Goal: Task Accomplishment & Management: Complete application form

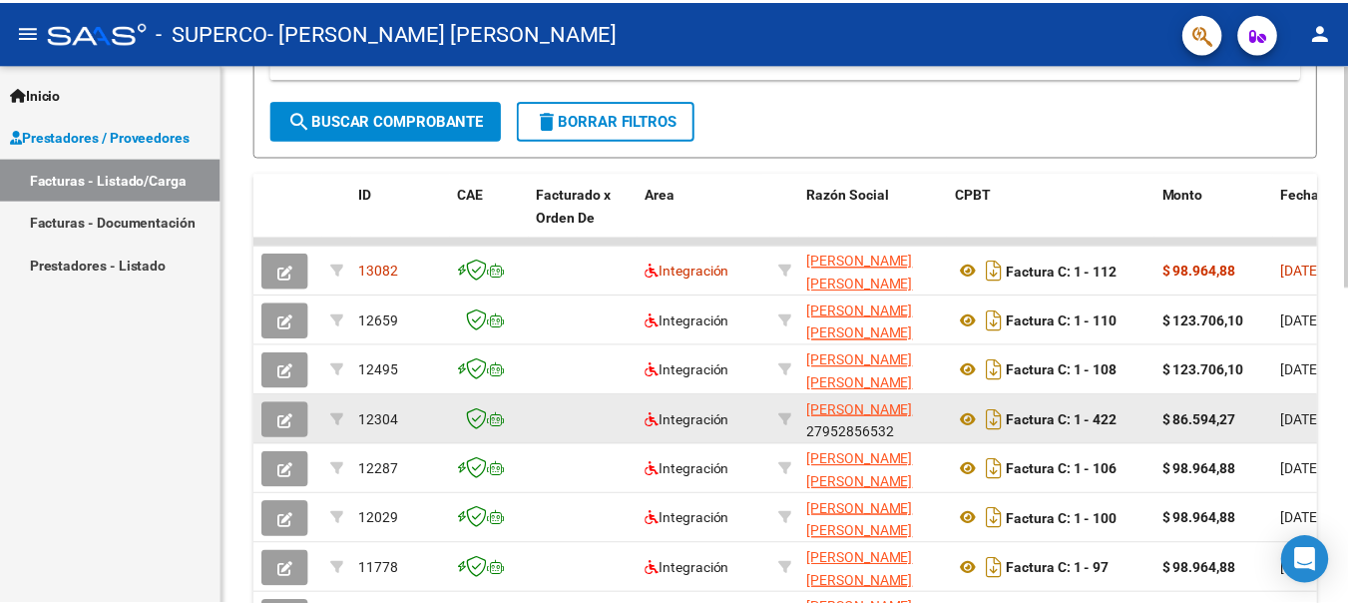
scroll to position [399, 0]
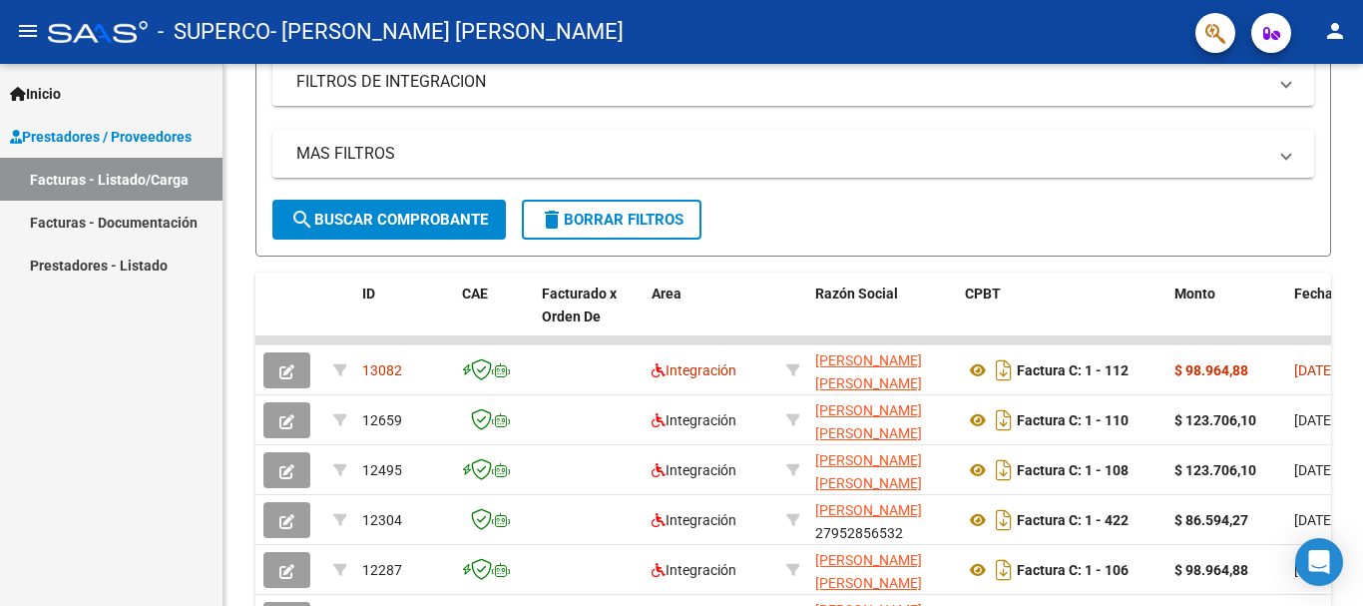
click at [1346, 37] on mat-icon "person" at bounding box center [1335, 31] width 24 height 24
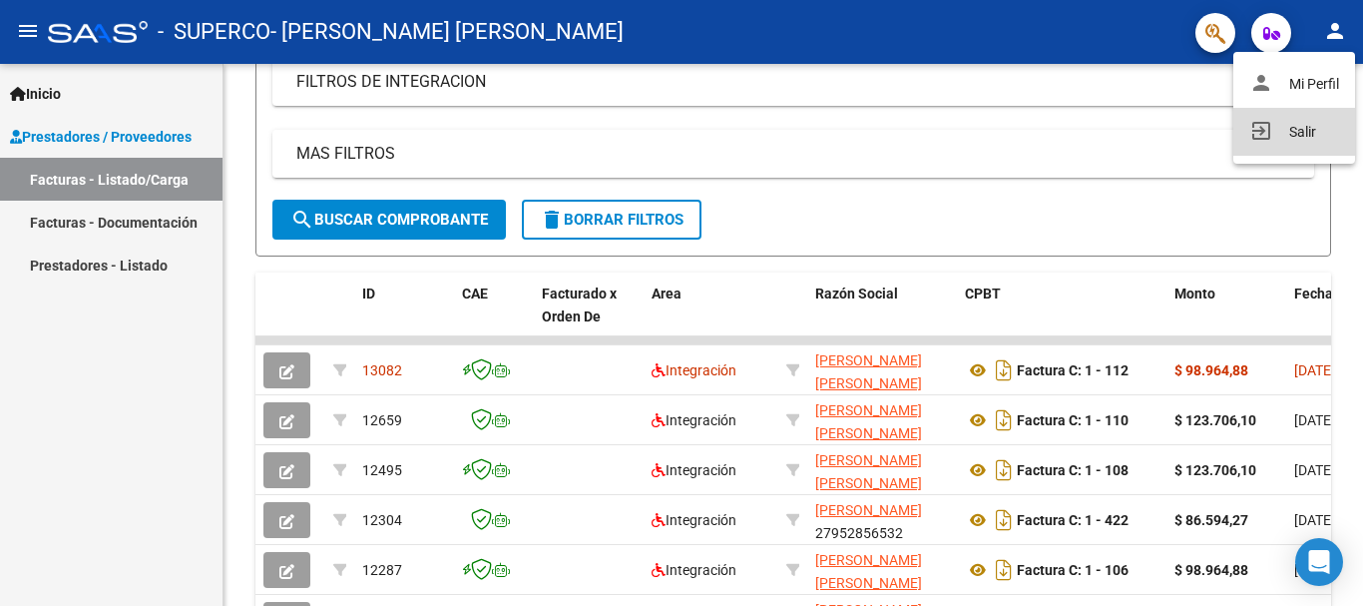
click at [1314, 138] on button "exit_to_app Salir" at bounding box center [1294, 132] width 122 height 48
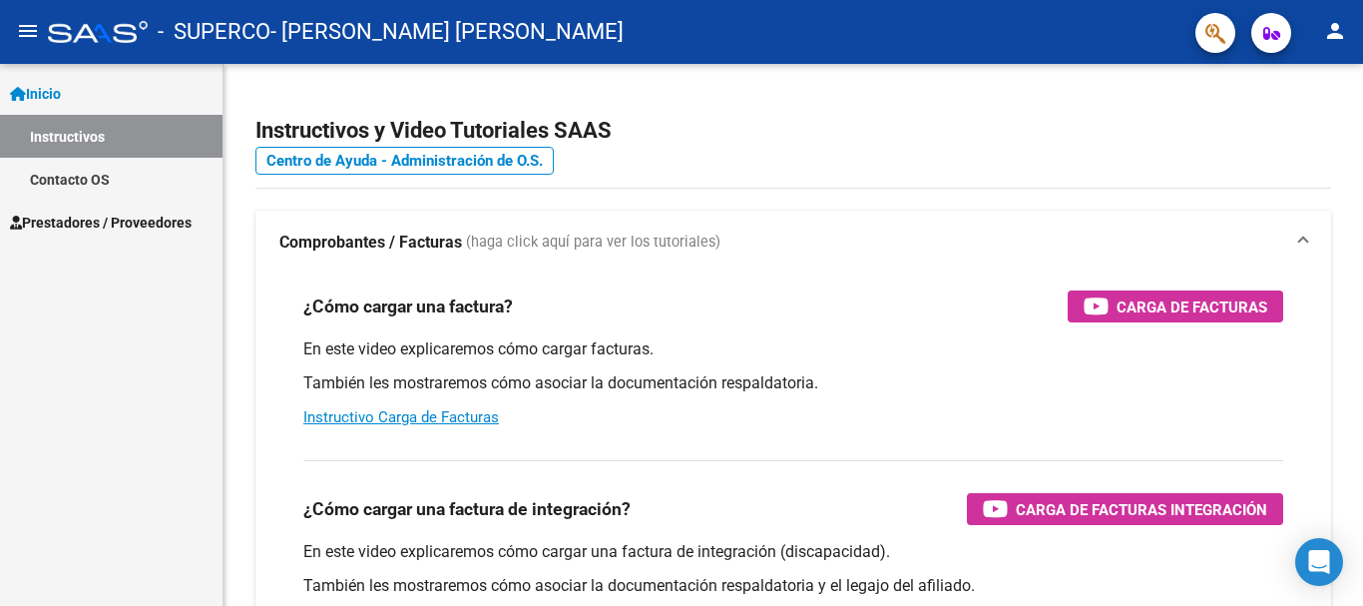
click at [38, 35] on mat-icon "menu" at bounding box center [28, 31] width 24 height 24
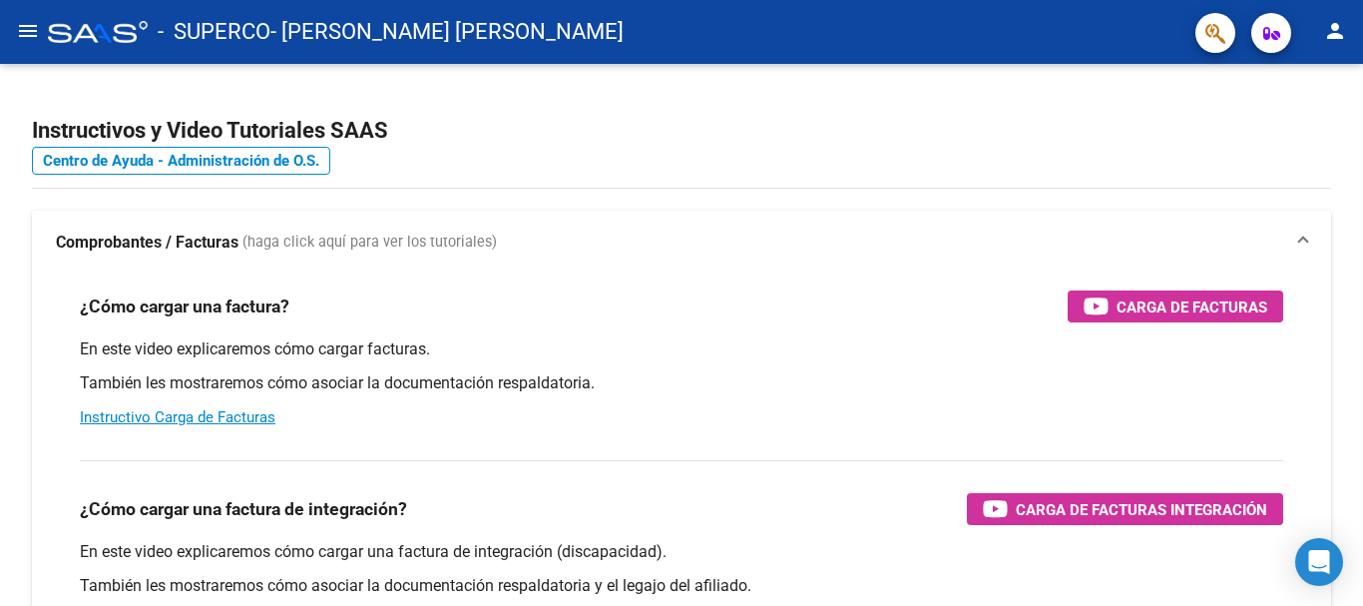
click at [29, 39] on mat-icon "menu" at bounding box center [28, 31] width 24 height 24
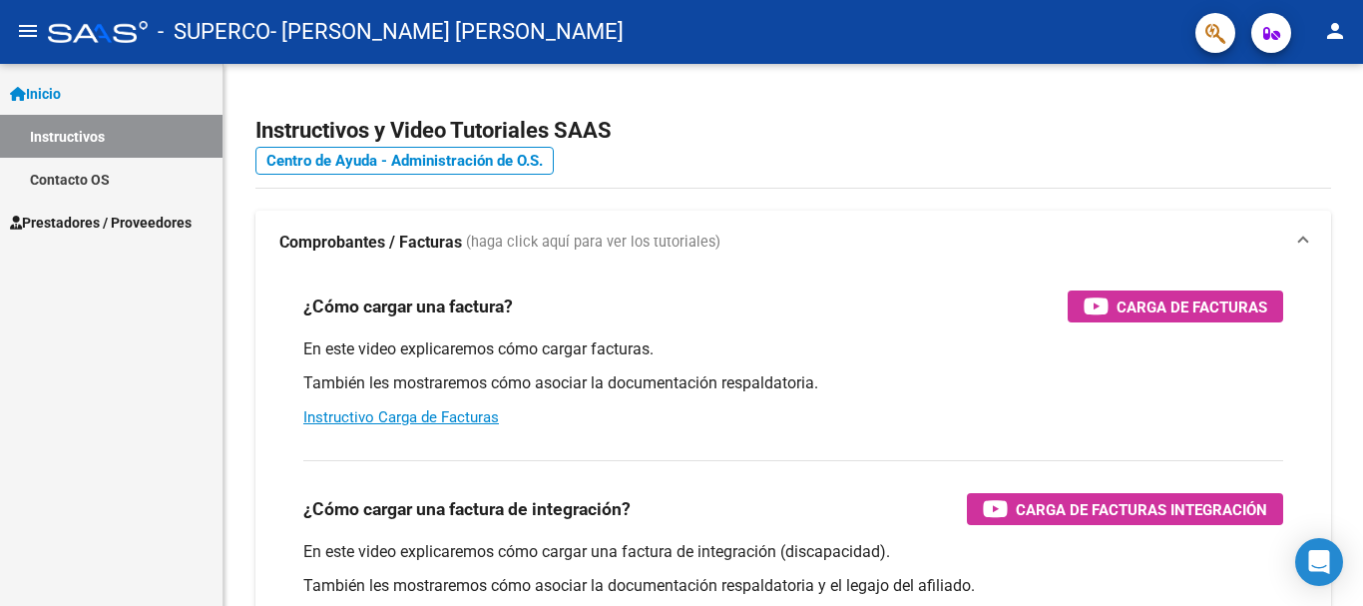
click at [80, 225] on span "Prestadores / Proveedores" at bounding box center [101, 223] width 182 height 22
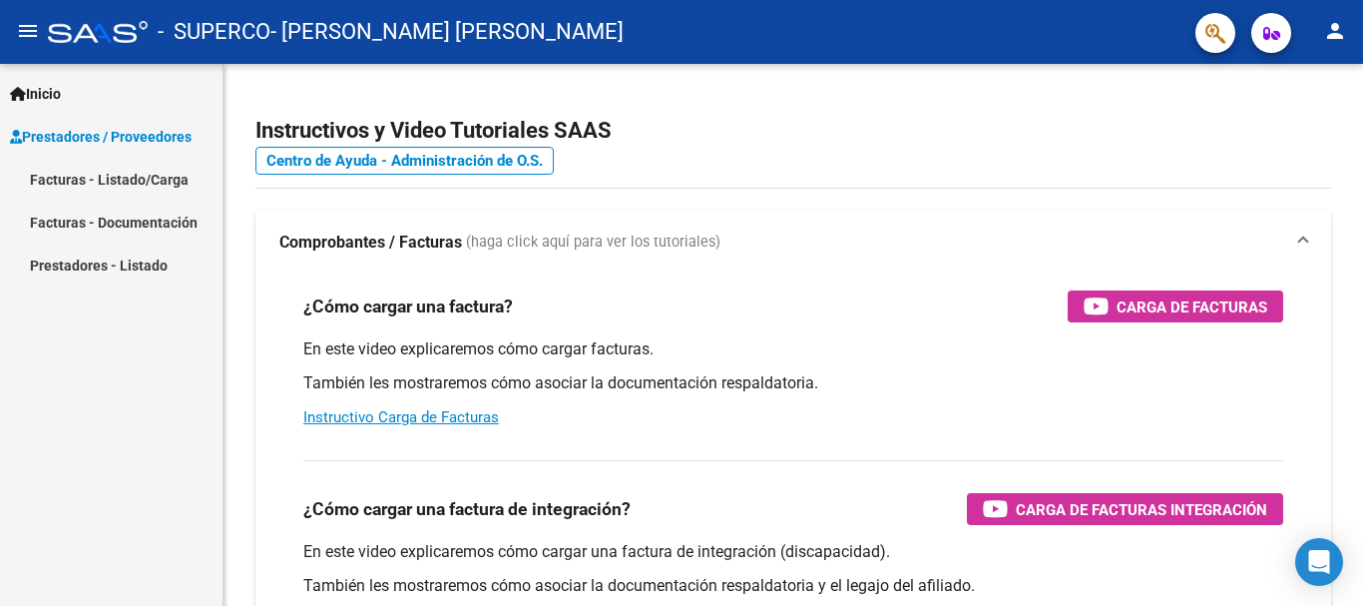
click at [115, 178] on link "Facturas - Listado/Carga" at bounding box center [111, 179] width 223 height 43
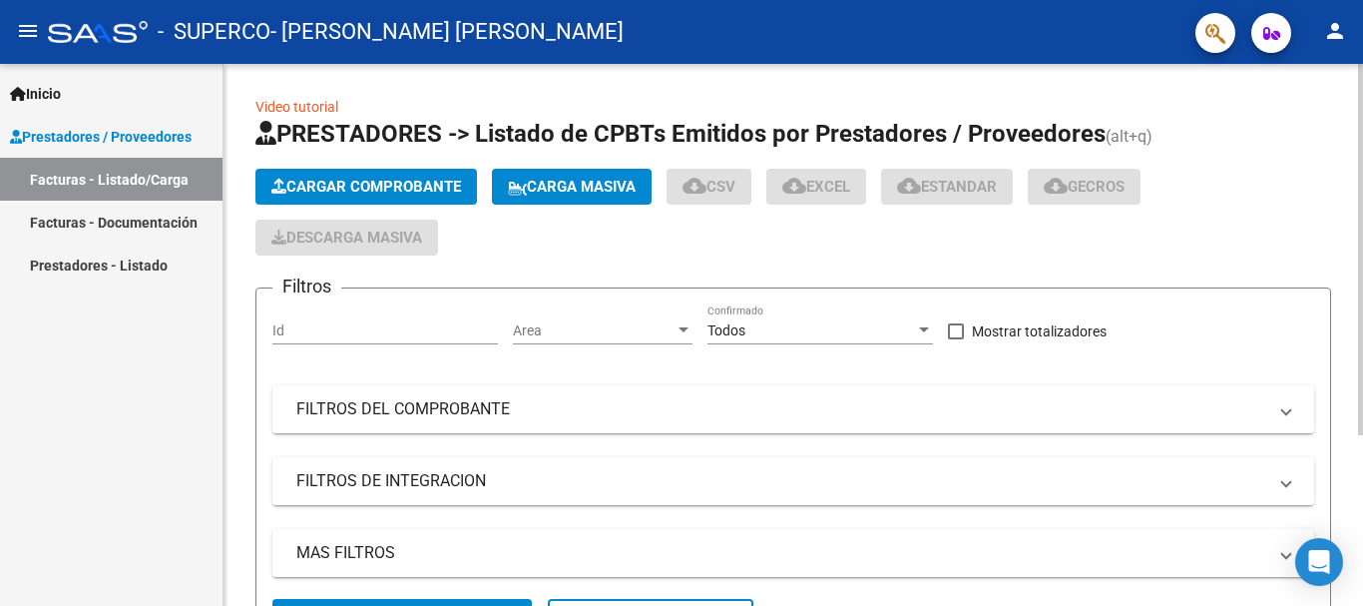
click at [362, 175] on button "Cargar Comprobante" at bounding box center [366, 187] width 222 height 36
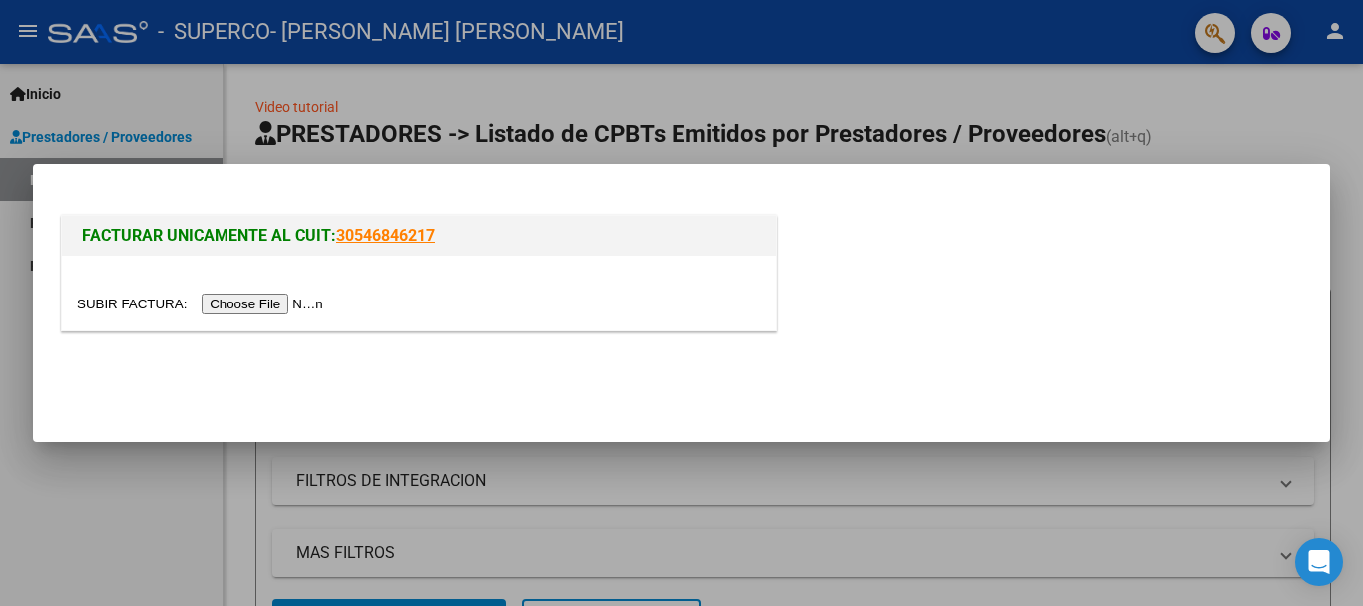
click at [300, 305] on input "file" at bounding box center [203, 303] width 252 height 21
click at [239, 312] on input "file" at bounding box center [203, 303] width 252 height 21
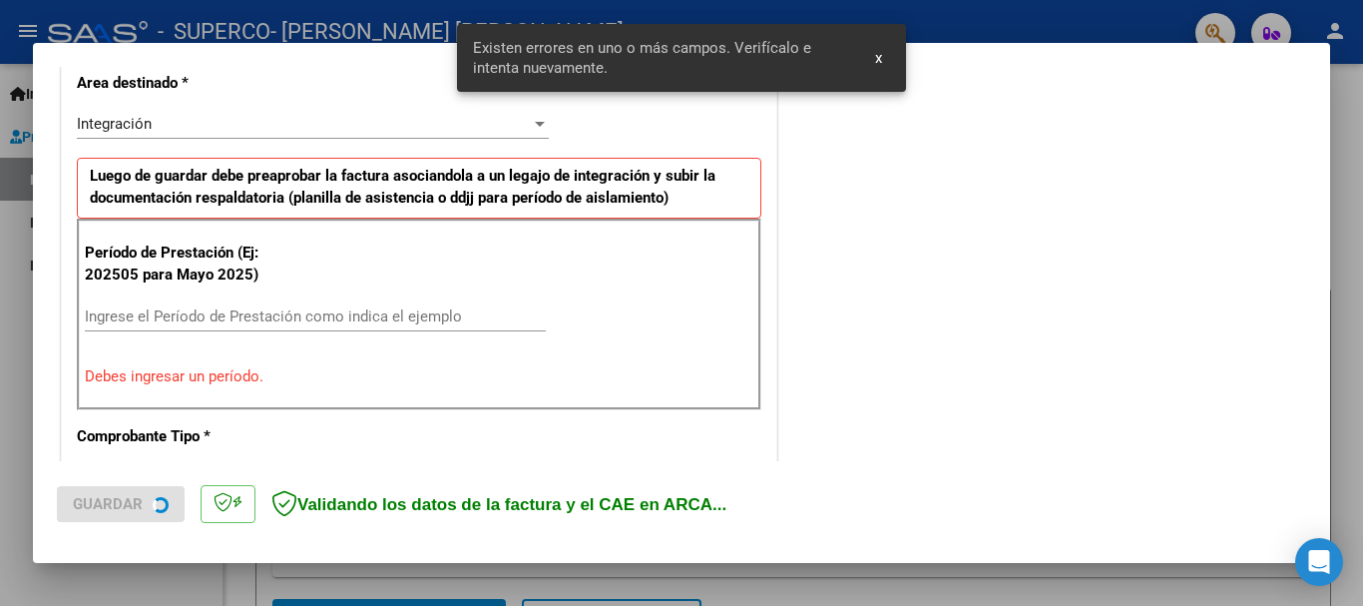
scroll to position [498, 0]
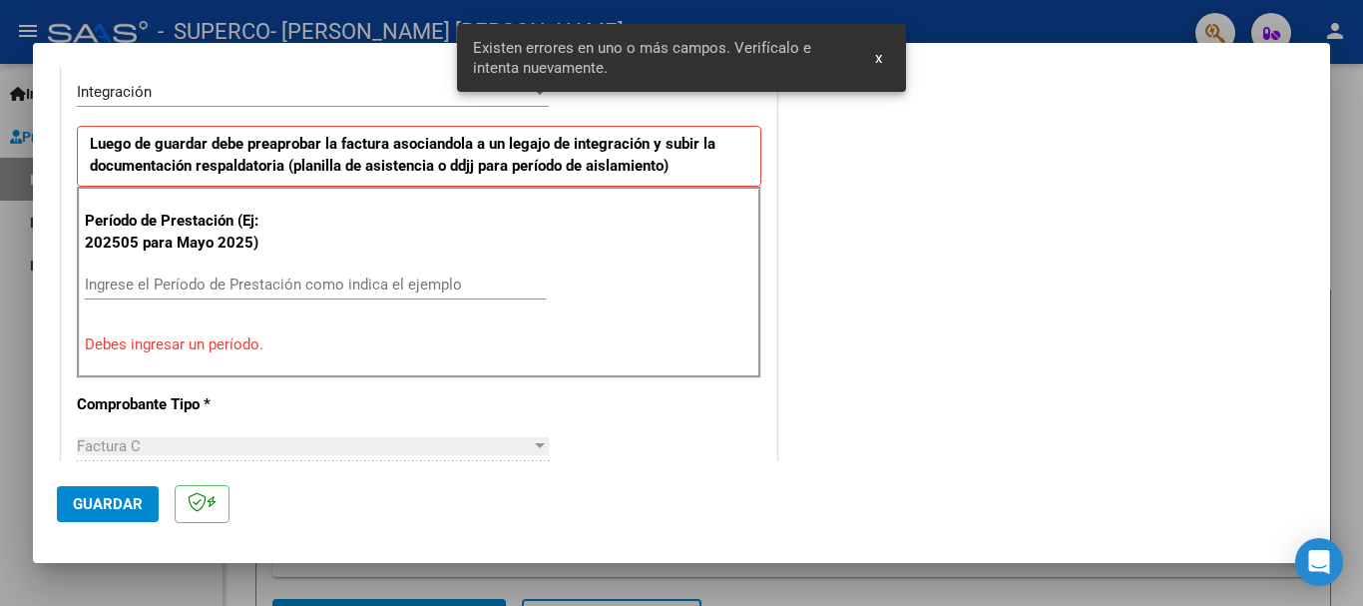
click at [293, 273] on div "Ingrese el Período de Prestación como indica el ejemplo" at bounding box center [315, 284] width 461 height 30
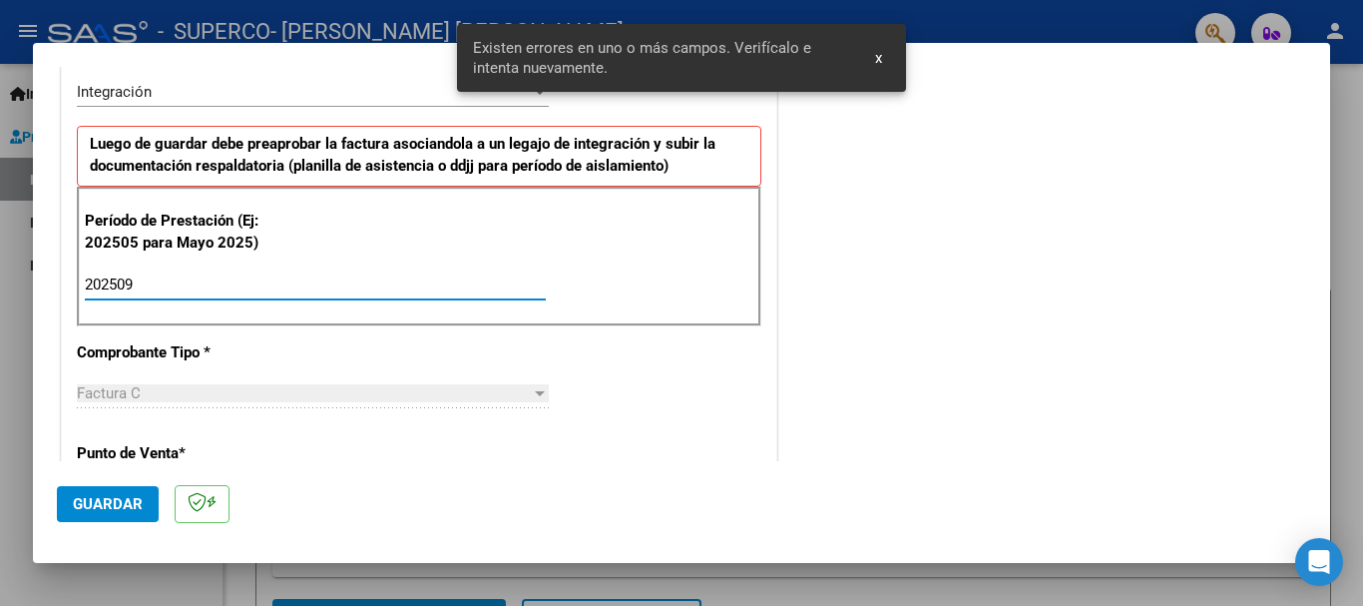
type input "202509"
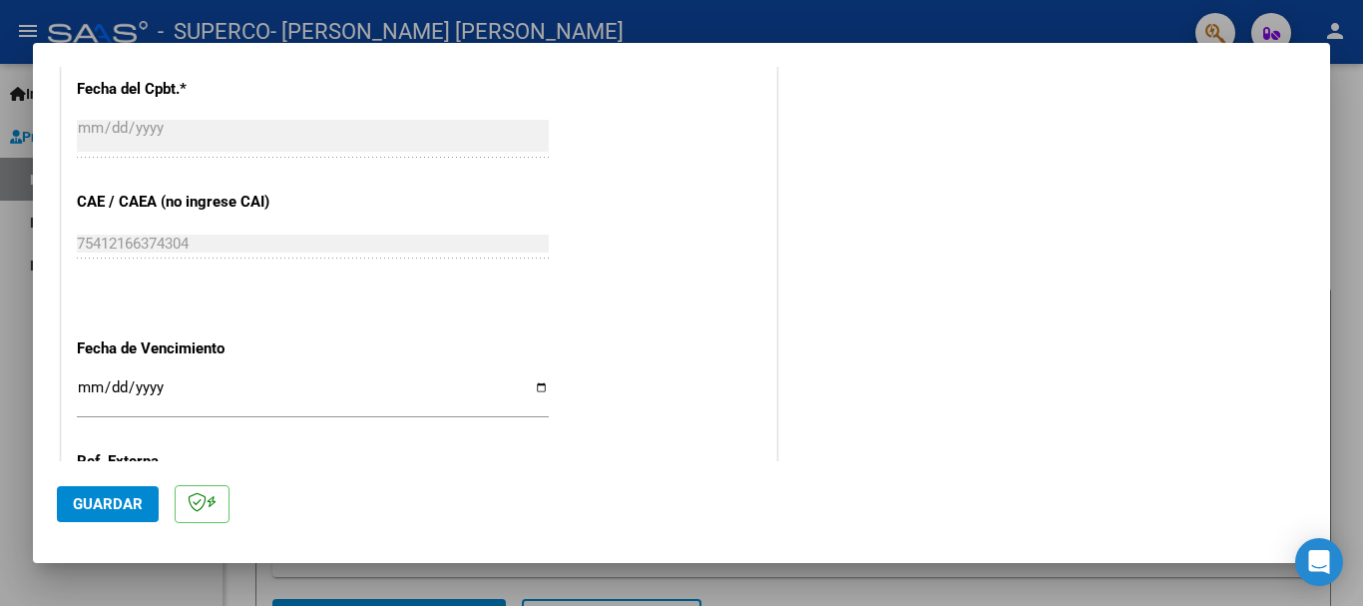
scroll to position [1262, 0]
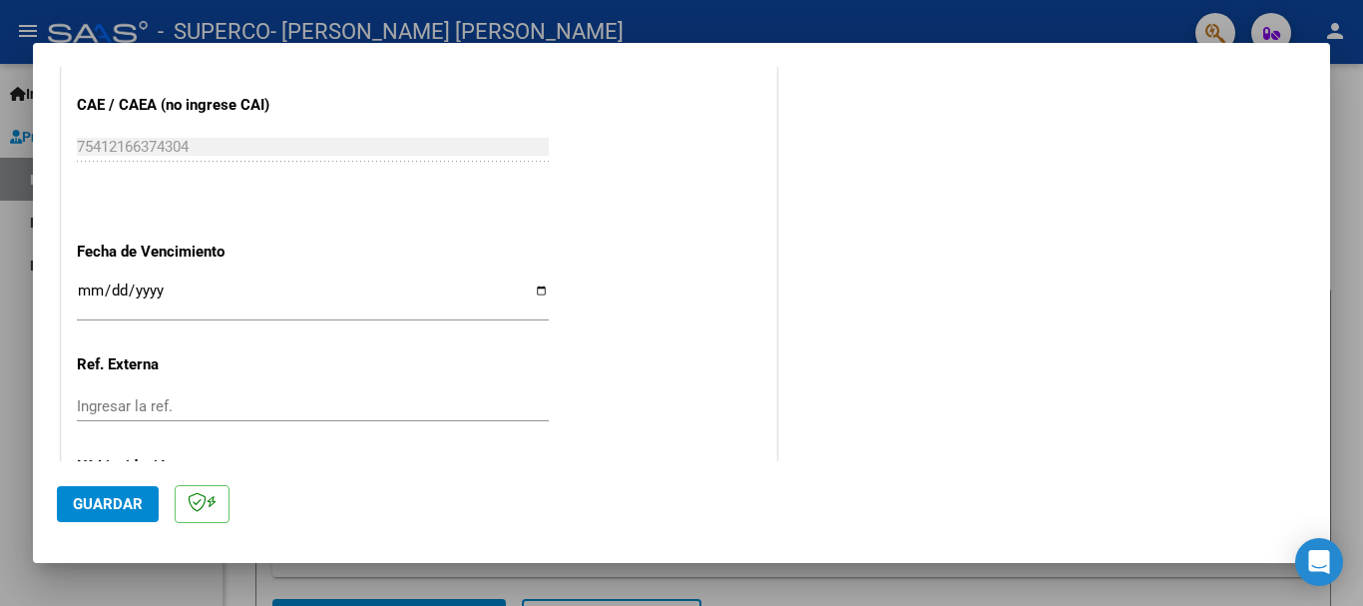
click at [537, 290] on input "Ingresar la fecha" at bounding box center [313, 298] width 472 height 32
type input "2025-10-11"
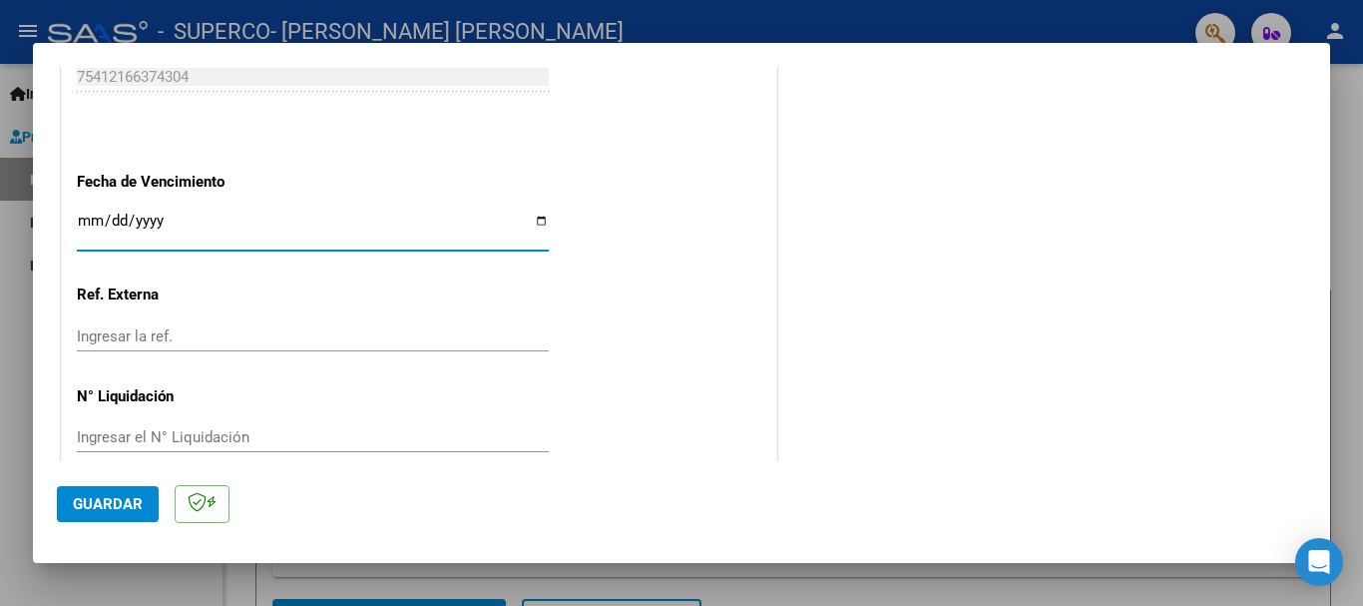
scroll to position [1362, 0]
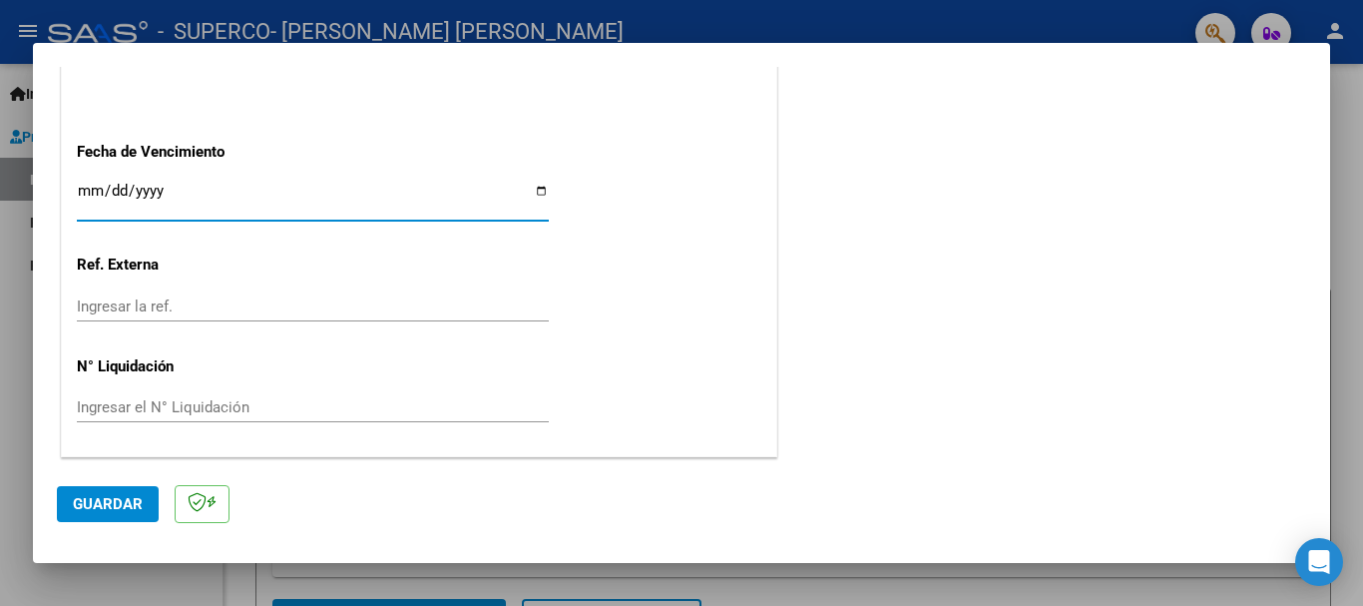
click at [108, 499] on span "Guardar" at bounding box center [108, 504] width 70 height 18
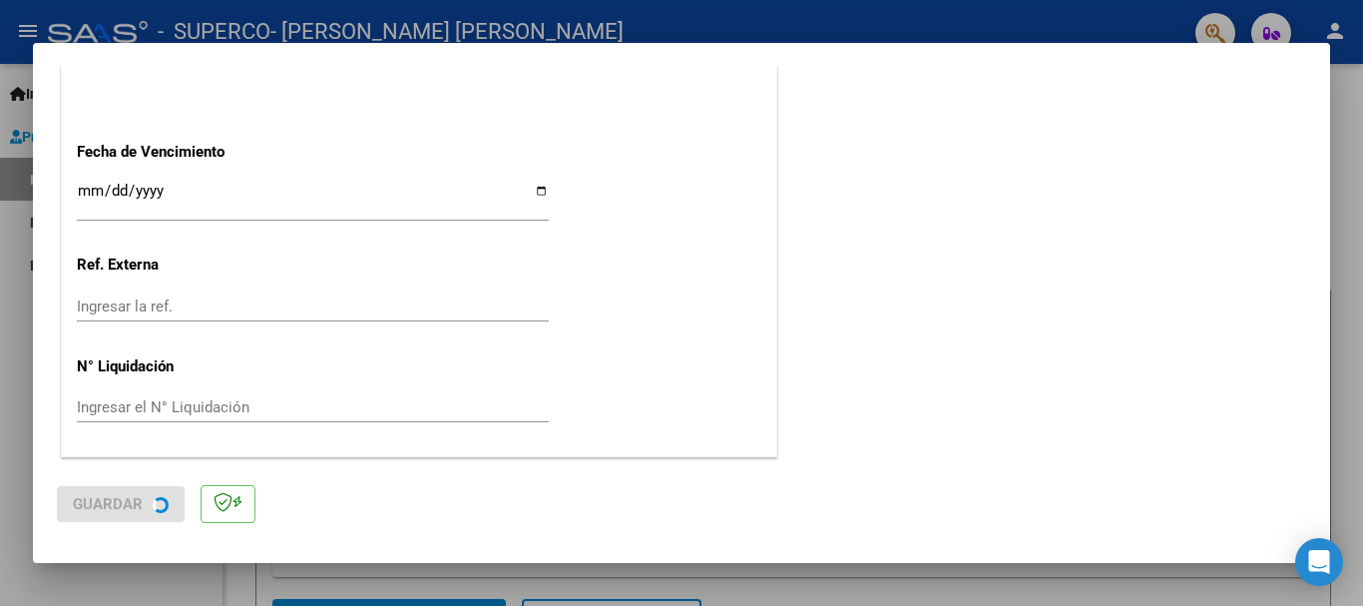
scroll to position [0, 0]
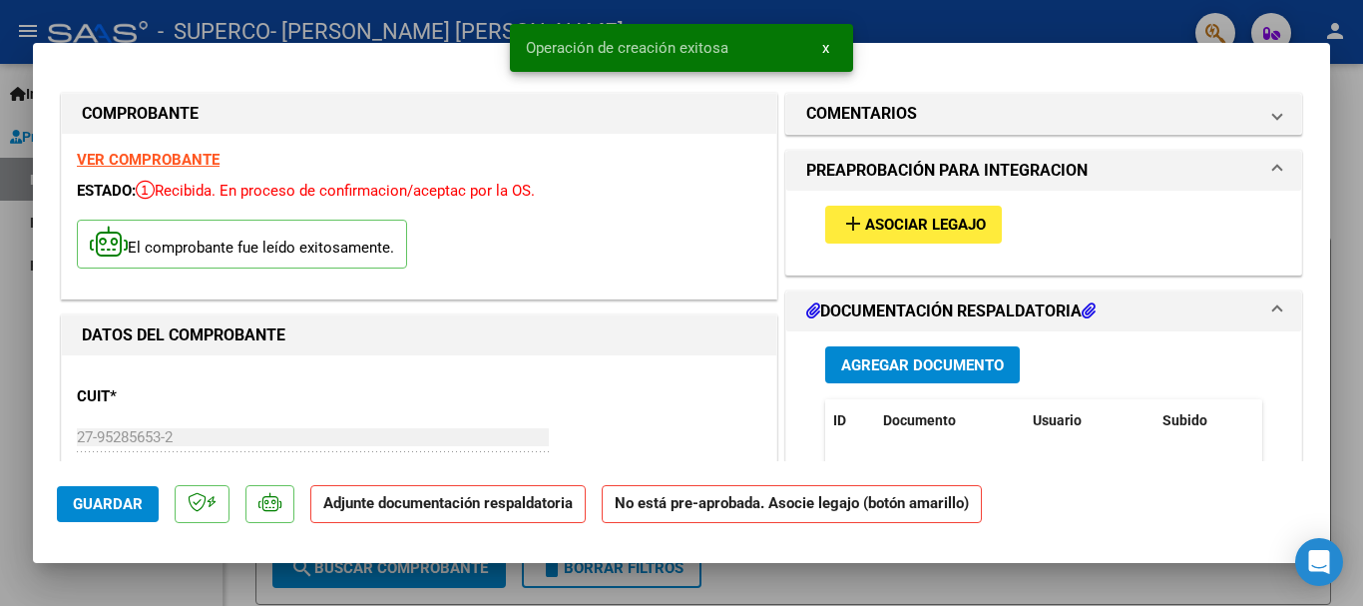
click at [951, 236] on button "add Asociar Legajo" at bounding box center [913, 224] width 177 height 37
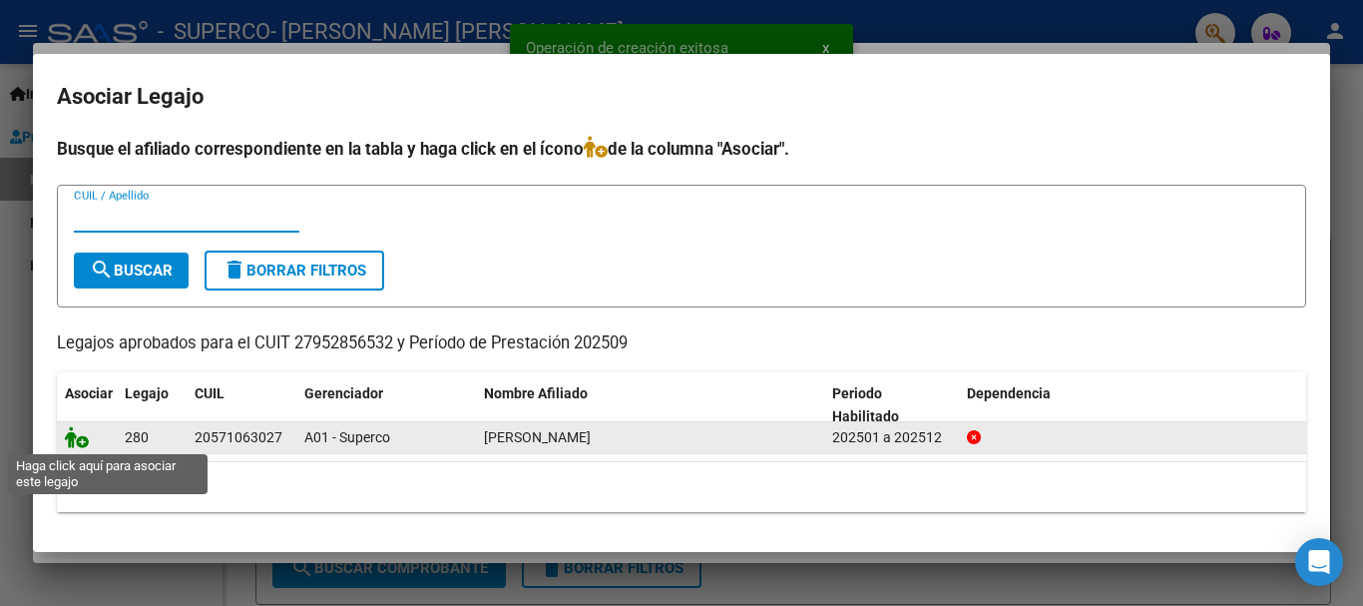
click at [78, 435] on icon at bounding box center [77, 437] width 24 height 22
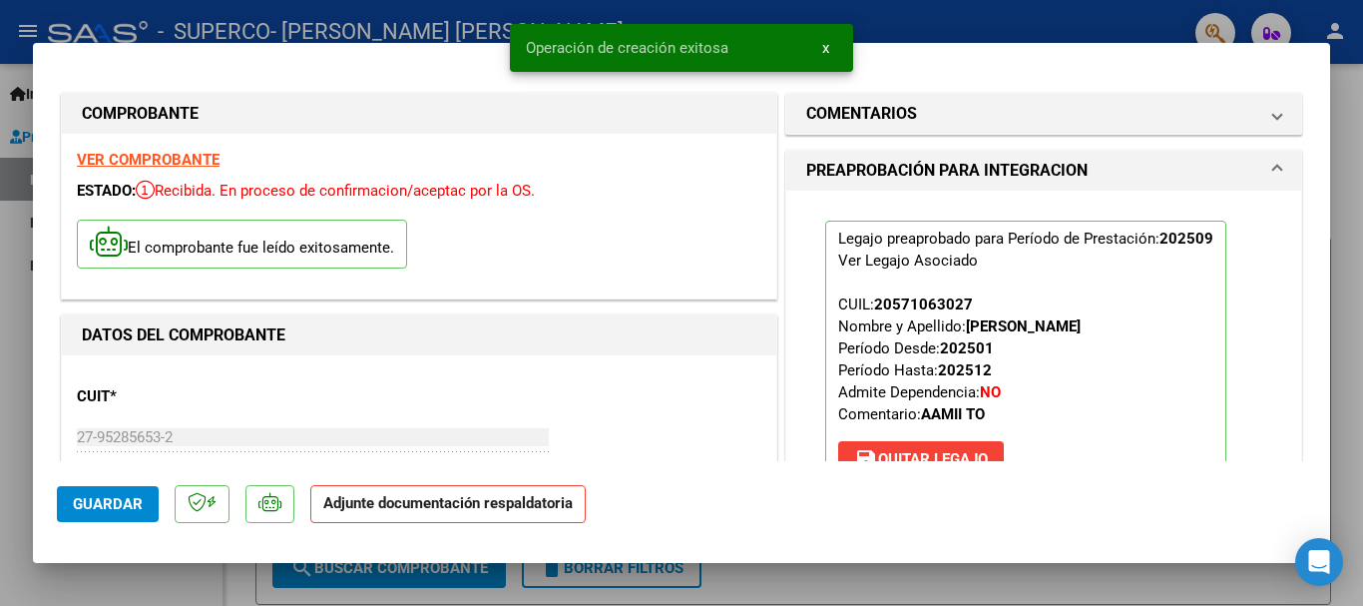
scroll to position [299, 0]
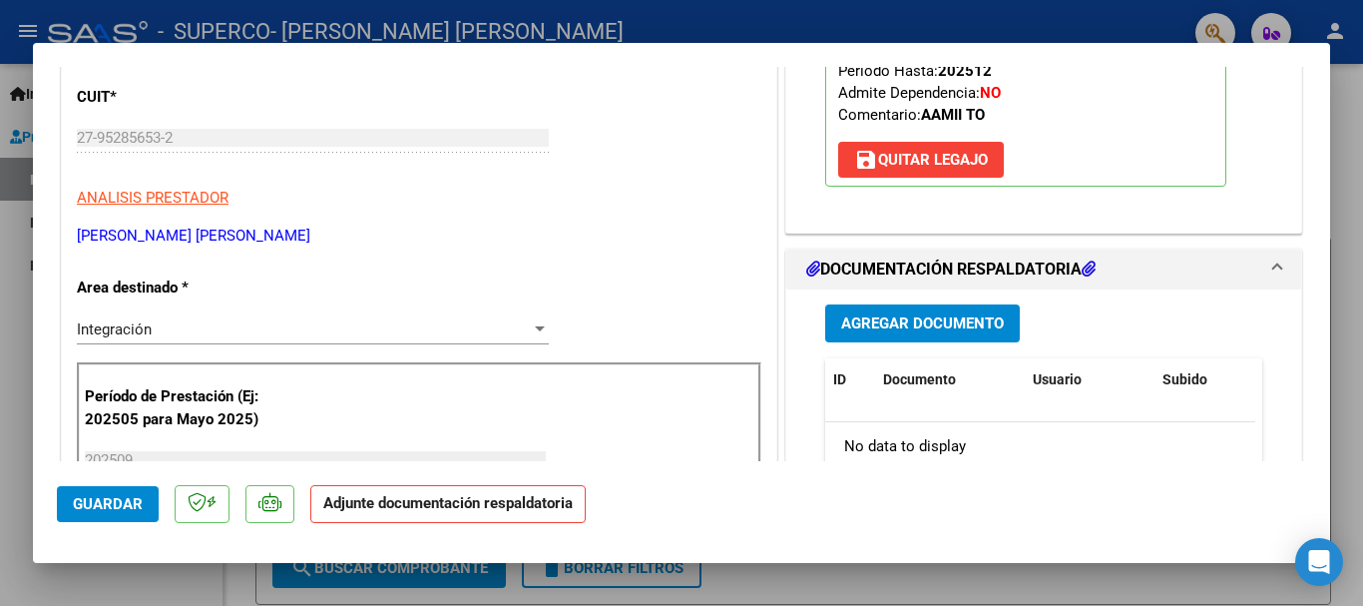
click at [919, 326] on span "Agregar Documento" at bounding box center [922, 324] width 163 height 18
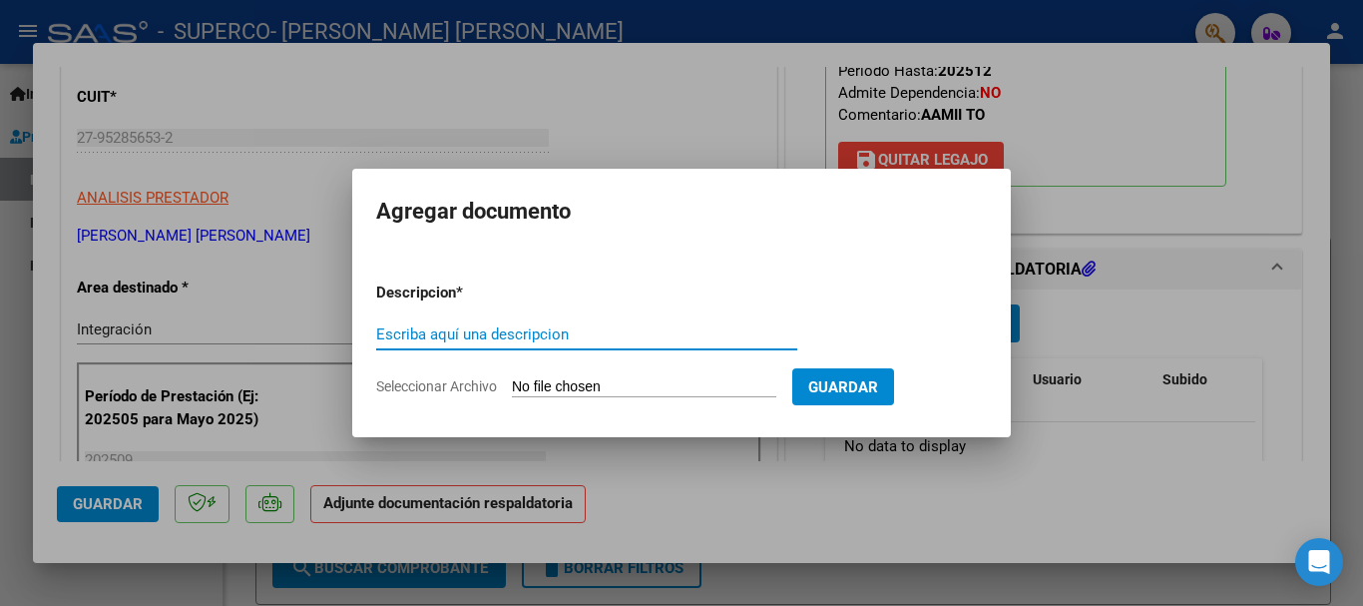
click at [582, 384] on input "Seleccionar Archivo" at bounding box center [644, 387] width 264 height 19
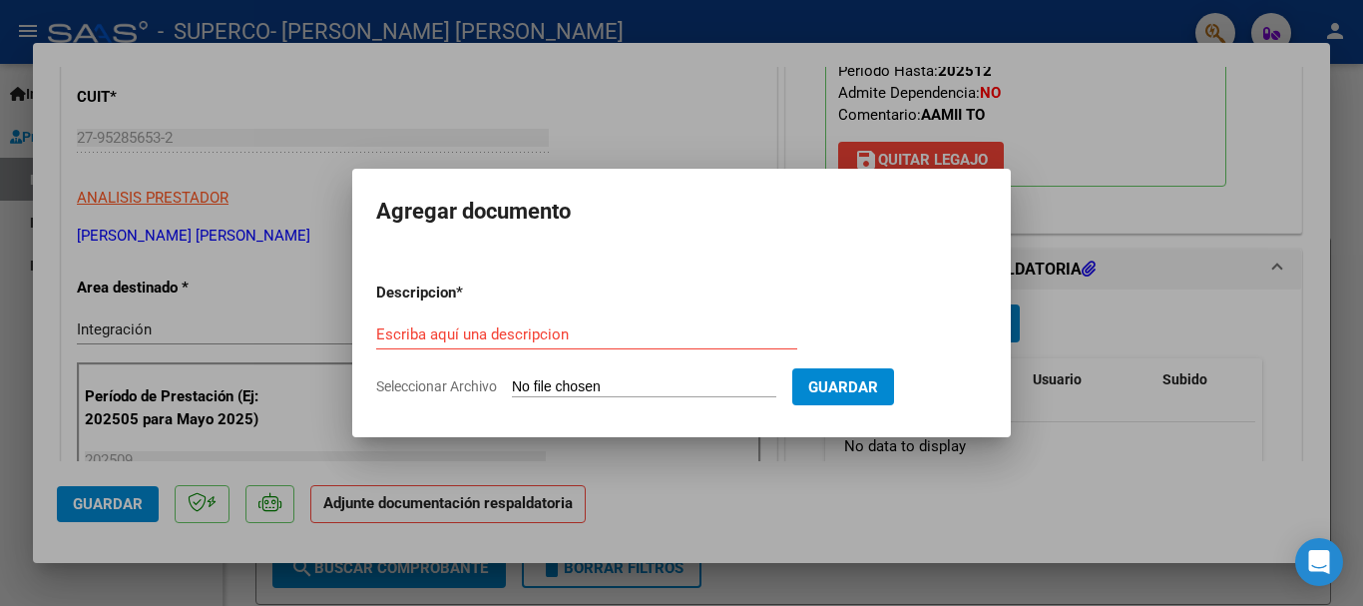
type input "C:\fakepath\ALVAREZ MATHIAS - TO septiembre 2025.pdf"
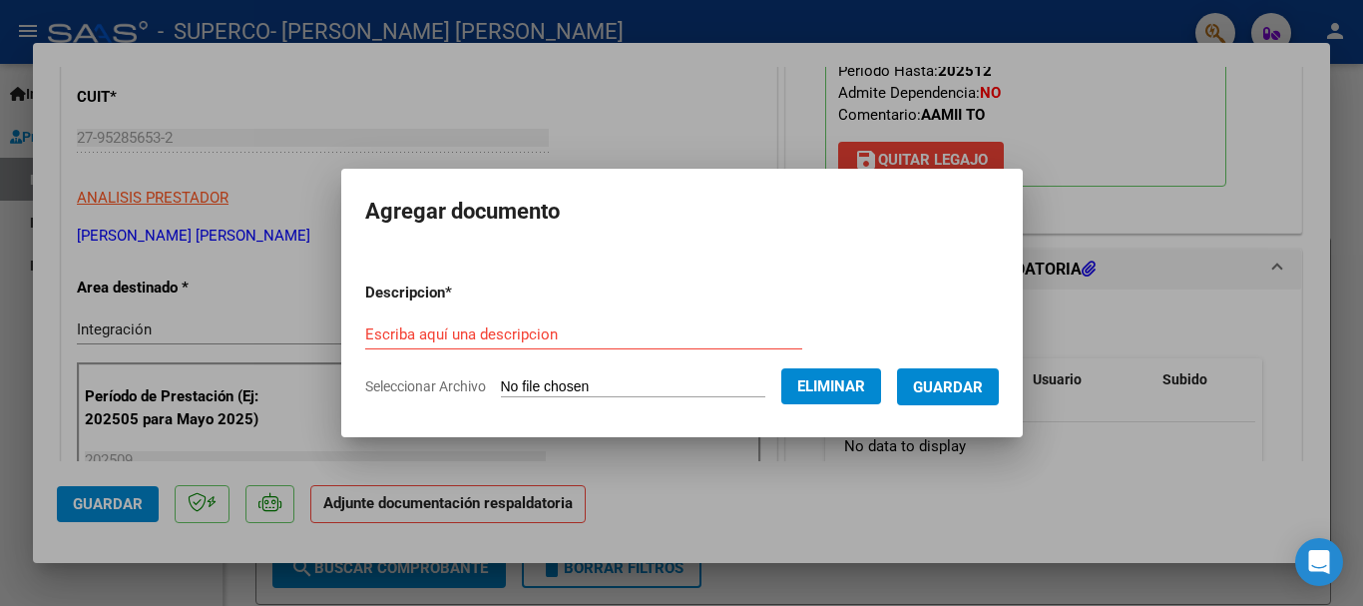
click at [655, 309] on form "Descripcion * Escriba aquí una descripcion Seleccionar Archivo Eliminar Guardar" at bounding box center [682, 339] width 634 height 146
click at [667, 330] on input "Escriba aquí una descripcion" at bounding box center [583, 334] width 437 height 18
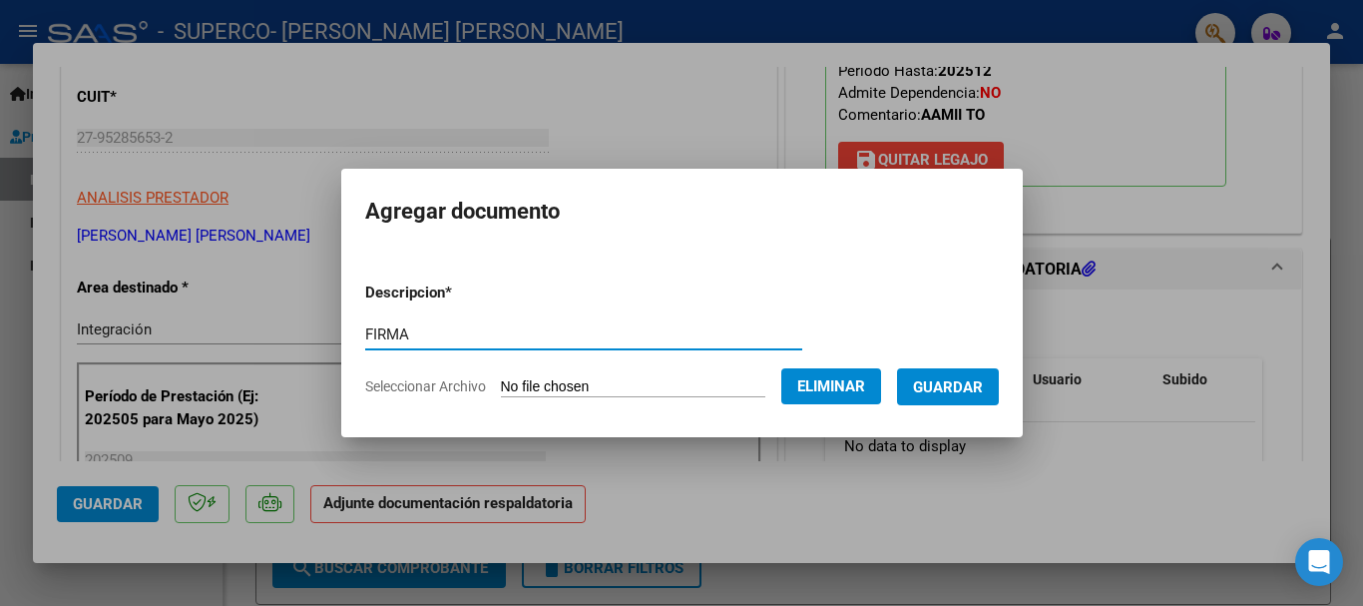
type input "FIRMA"
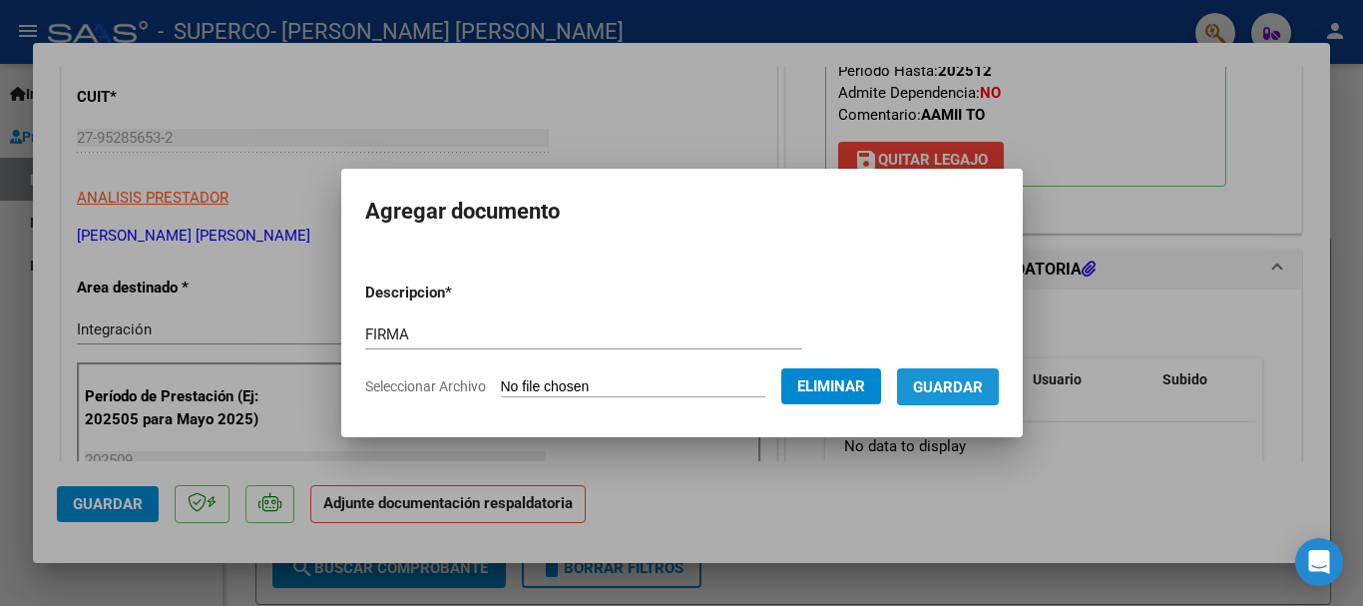
click at [961, 401] on button "Guardar" at bounding box center [948, 386] width 102 height 37
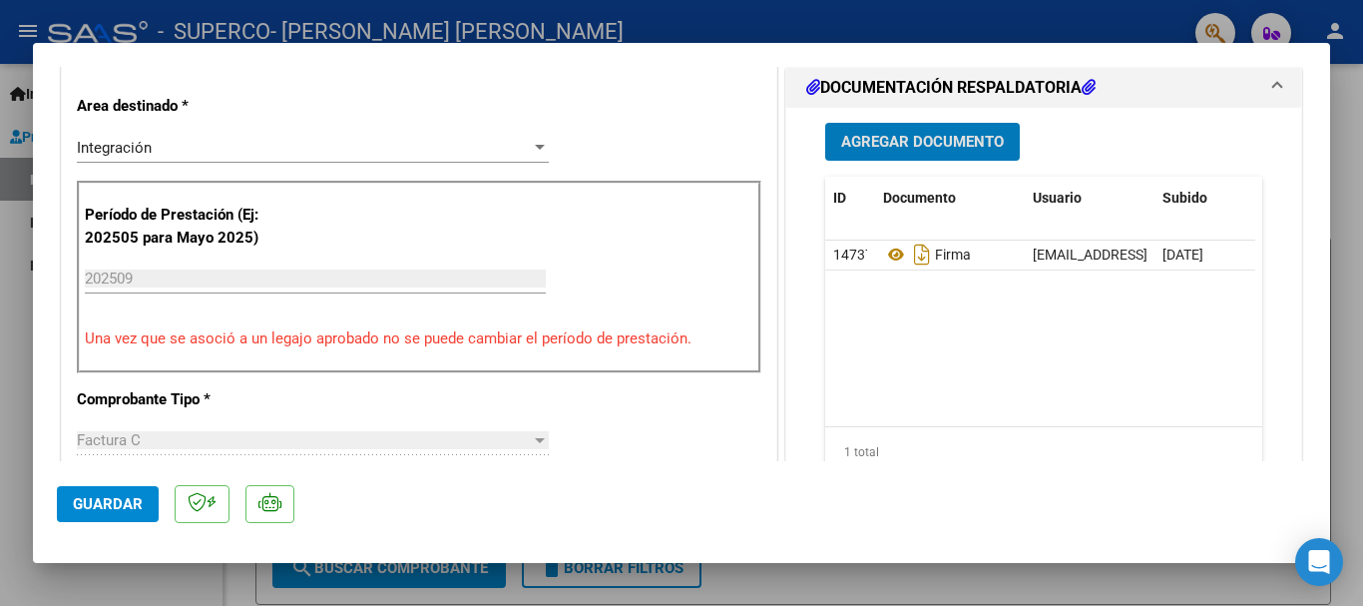
scroll to position [499, 0]
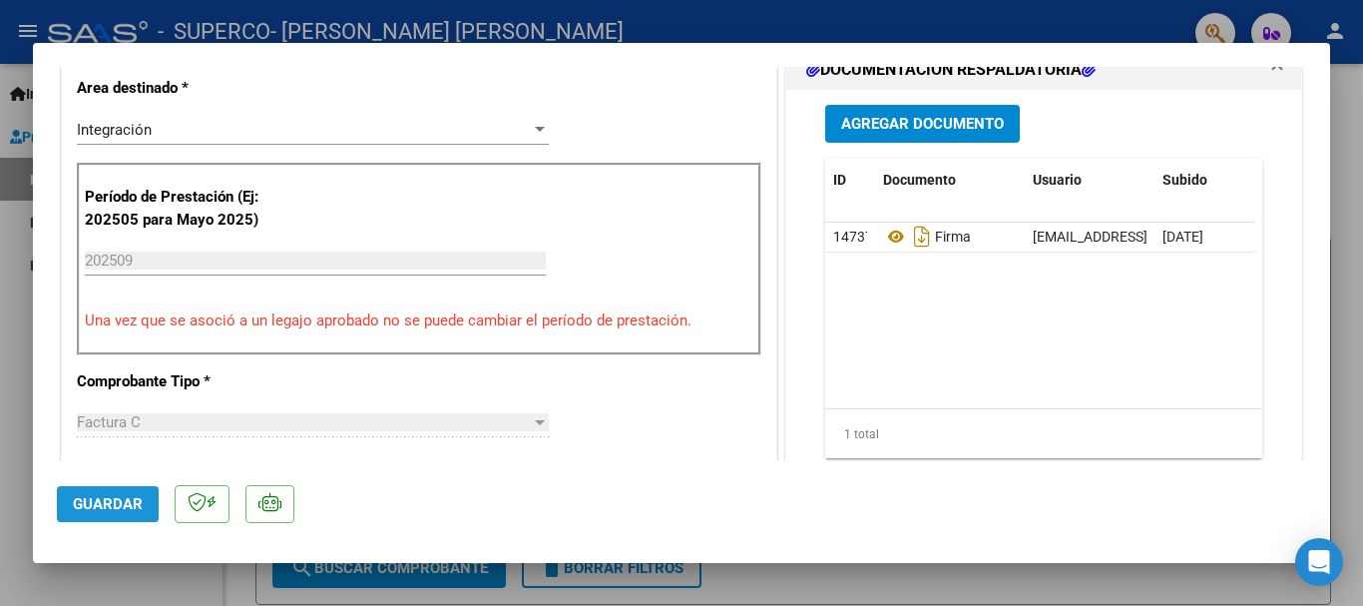
click at [81, 510] on span "Guardar" at bounding box center [108, 504] width 70 height 18
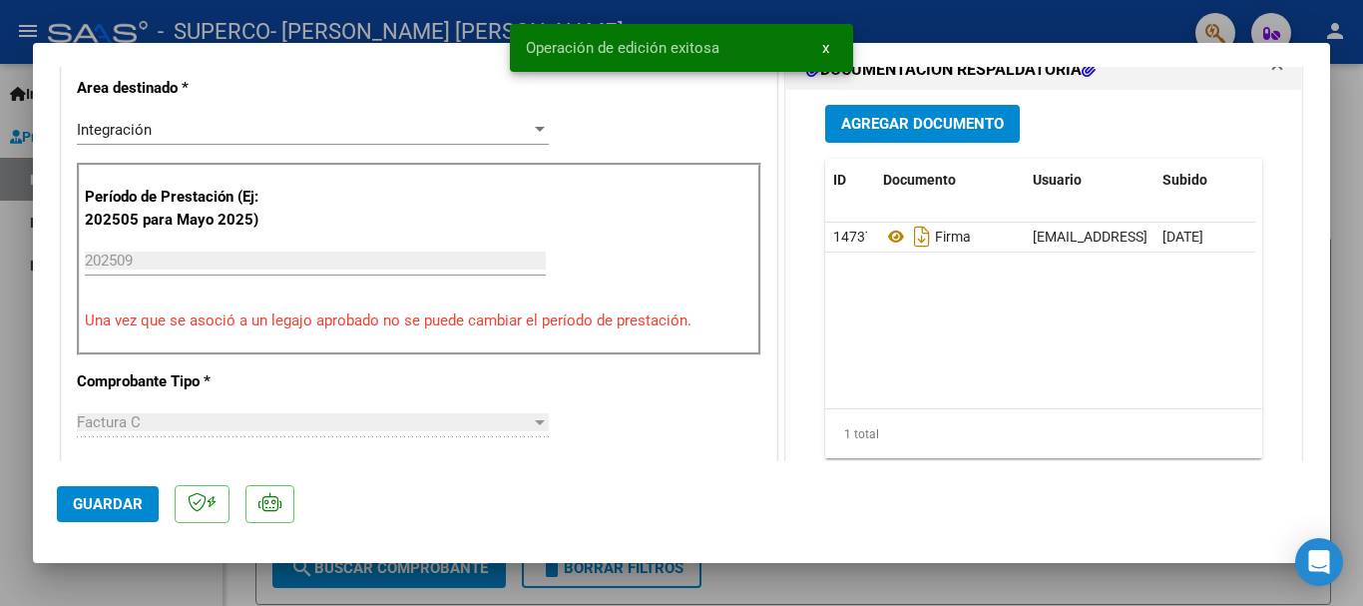
click at [740, 585] on div at bounding box center [681, 303] width 1363 height 606
type input "$ 0,00"
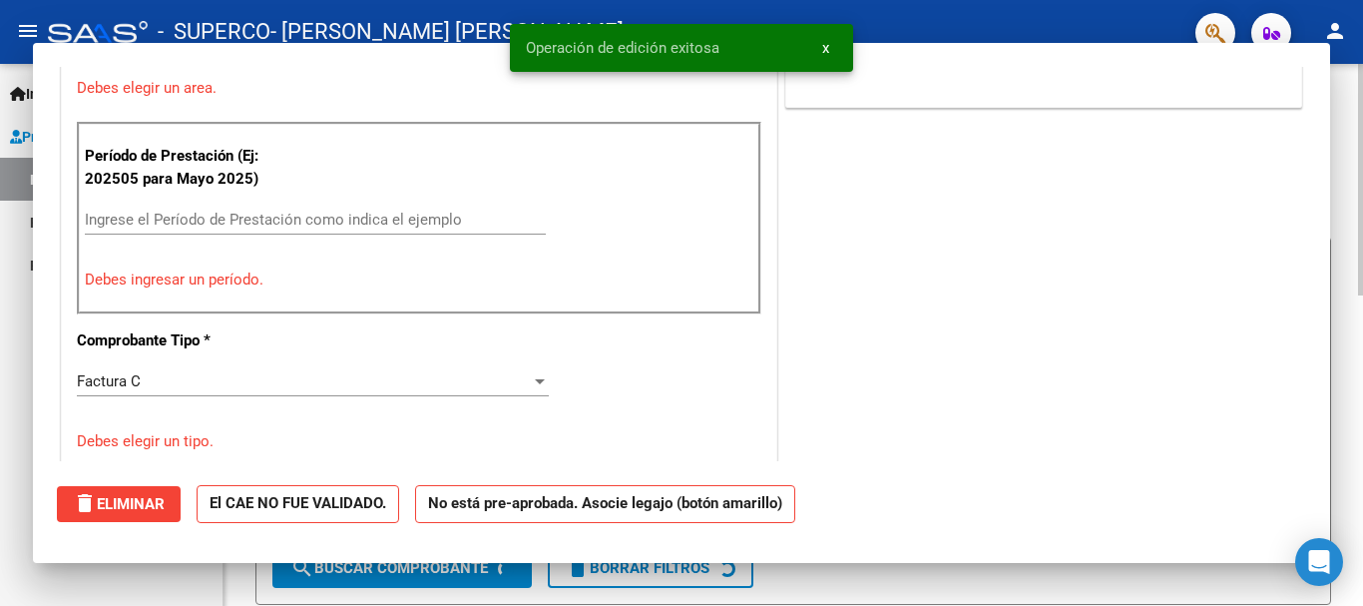
scroll to position [413, 0]
